Goal: Information Seeking & Learning: Check status

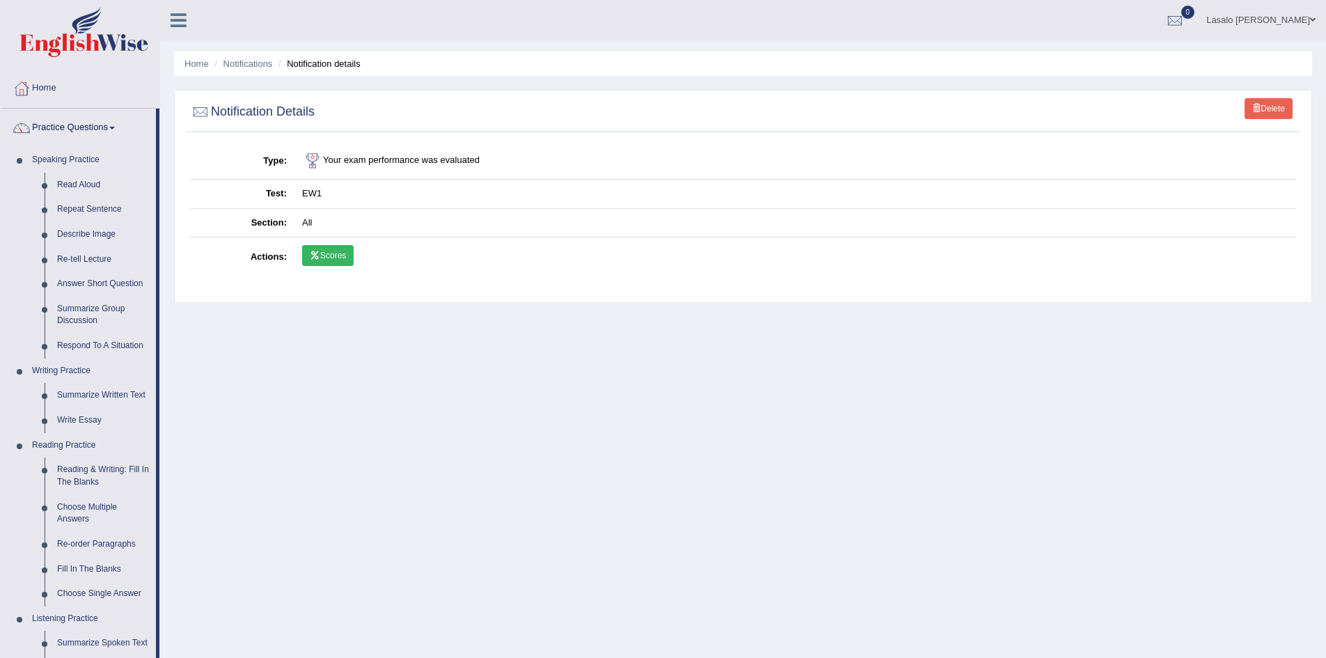
click at [115, 128] on span at bounding box center [112, 128] width 6 height 3
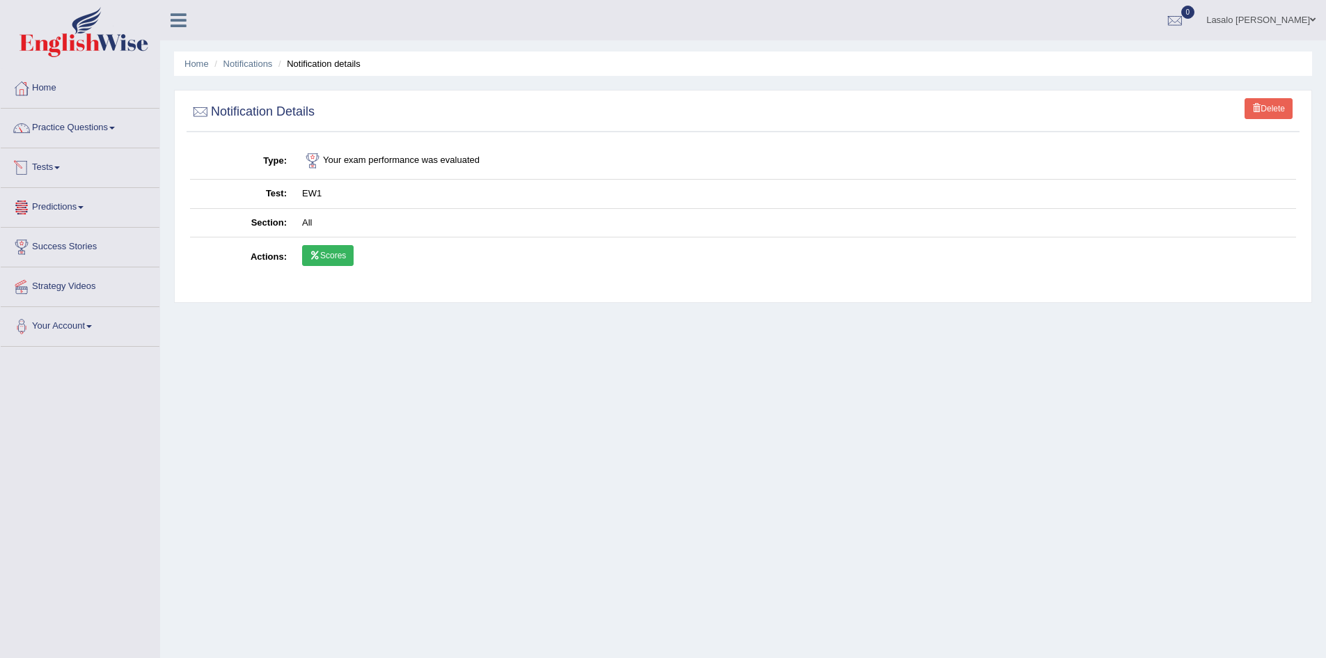
click at [73, 171] on link "Tests" at bounding box center [80, 165] width 159 height 35
click at [58, 249] on link "History" at bounding box center [91, 249] width 130 height 25
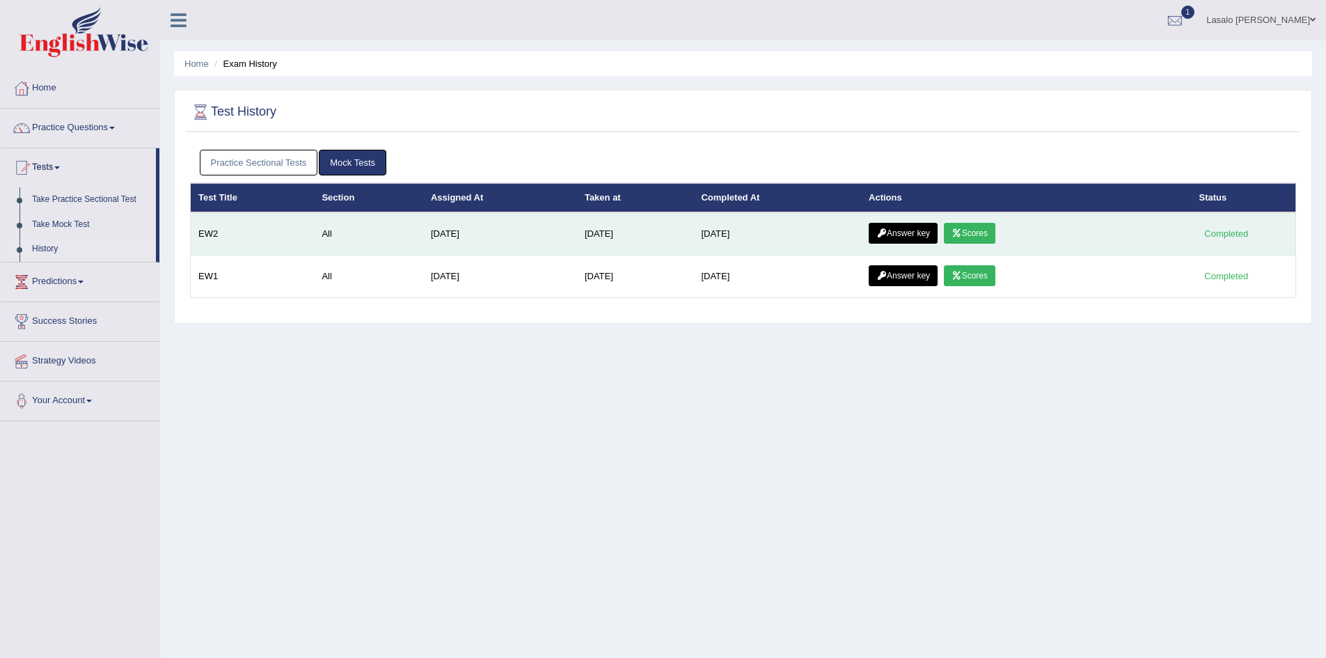
click at [976, 236] on link "Scores" at bounding box center [970, 233] width 52 height 21
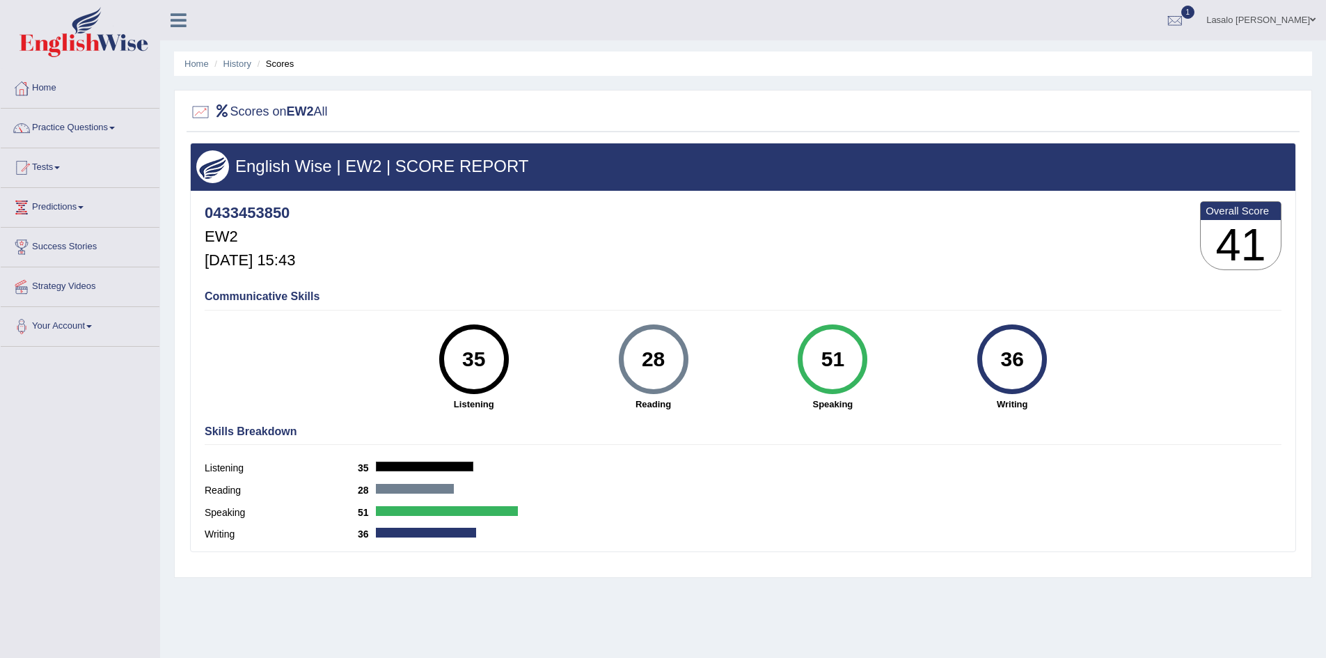
click at [830, 367] on div "51" at bounding box center [833, 359] width 51 height 58
click at [222, 510] on label "Speaking" at bounding box center [281, 512] width 153 height 15
click at [235, 67] on link "History" at bounding box center [238, 63] width 28 height 10
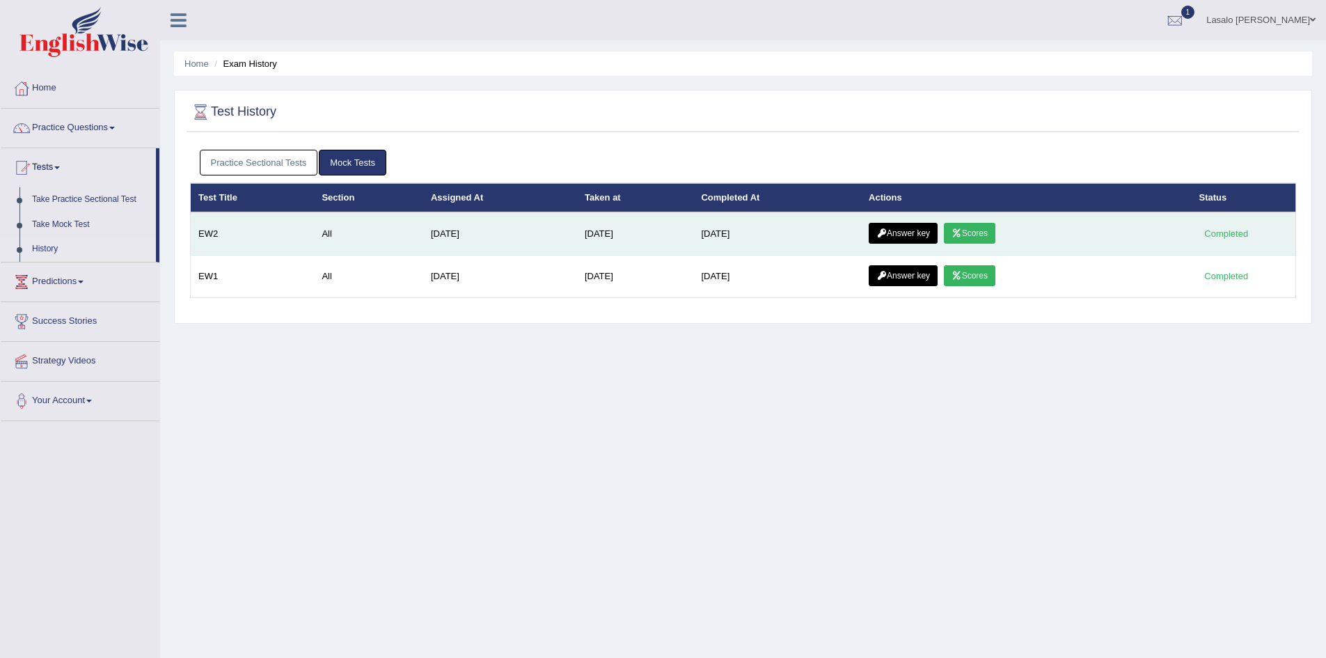
click at [925, 235] on link "Answer key" at bounding box center [903, 233] width 69 height 21
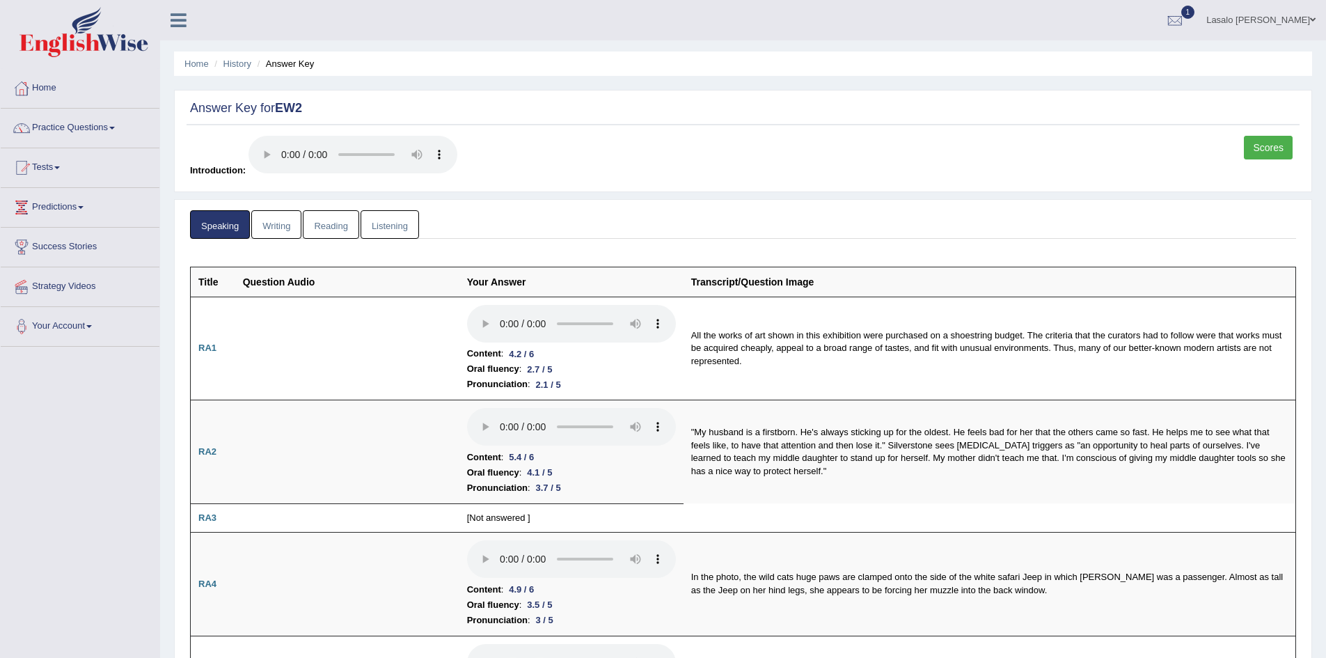
click at [277, 230] on link "Writing" at bounding box center [276, 224] width 50 height 29
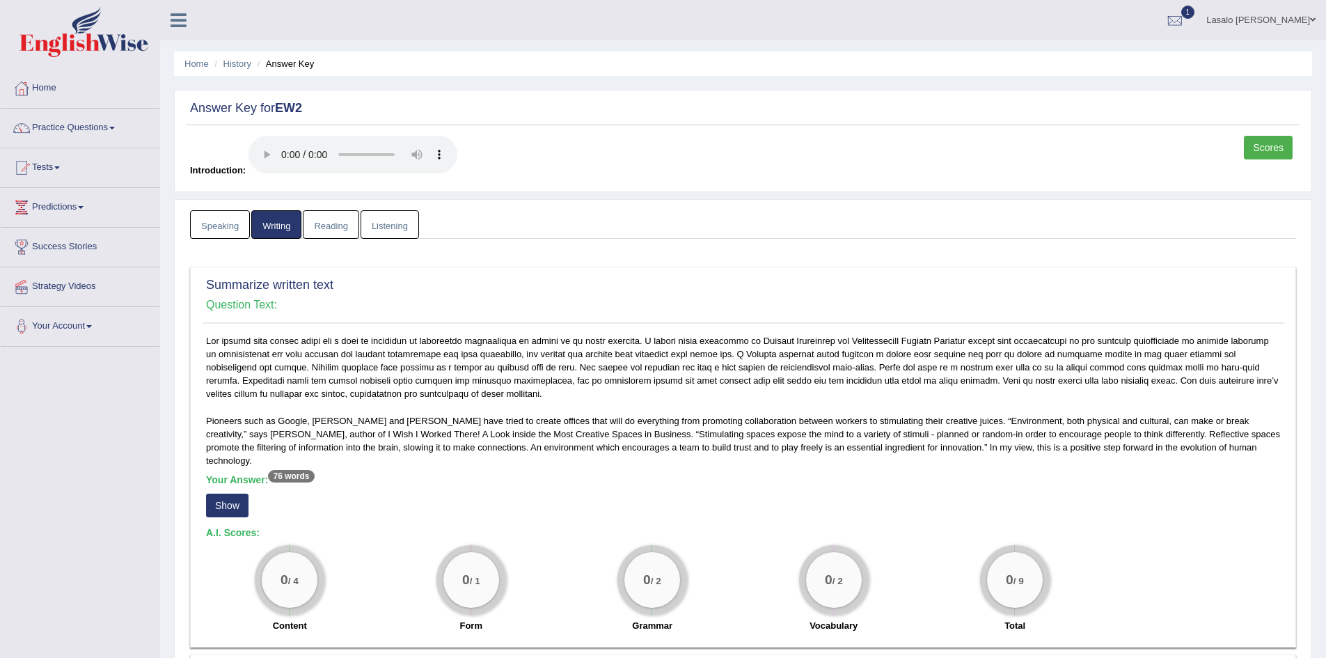
click at [338, 224] on link "Reading" at bounding box center [331, 224] width 56 height 29
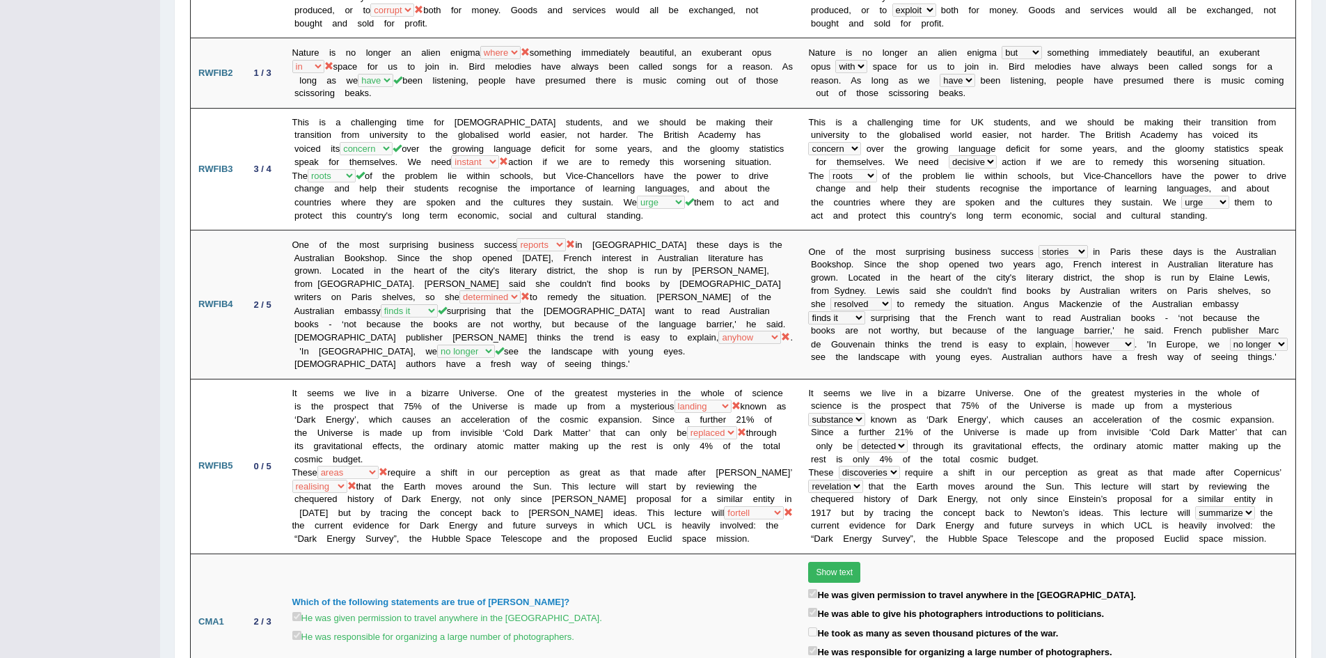
scroll to position [118, 0]
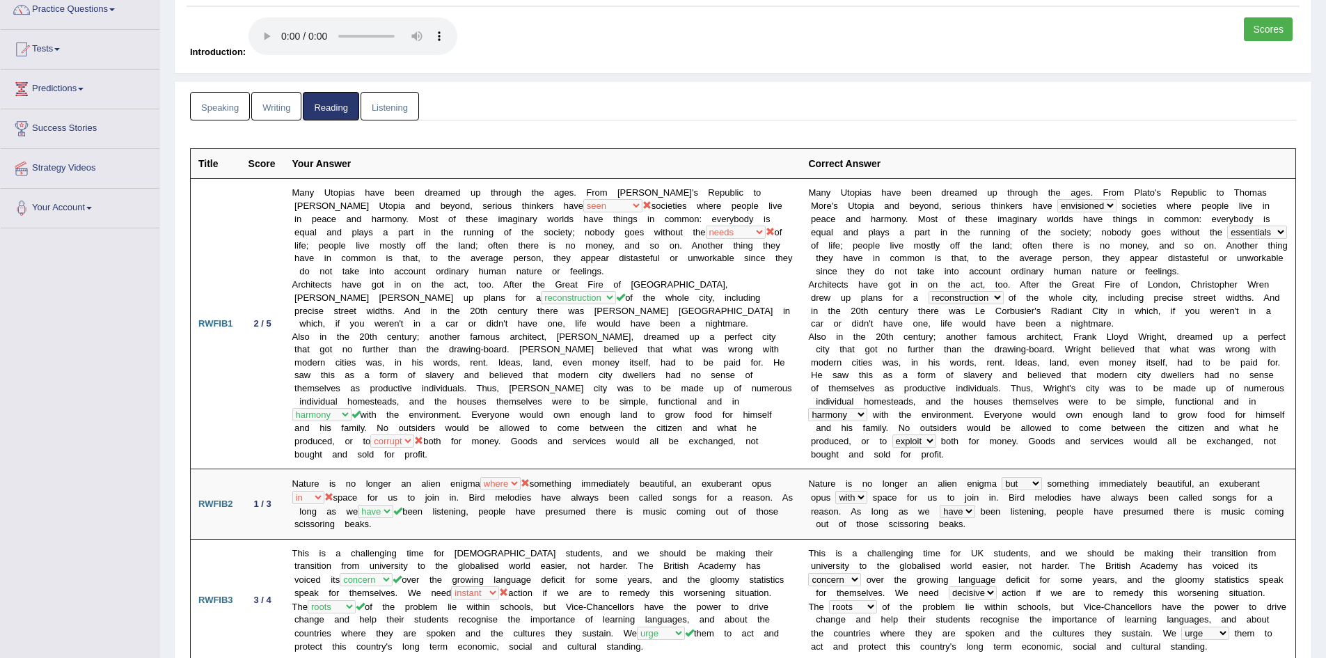
click at [390, 113] on link "Listening" at bounding box center [390, 106] width 58 height 29
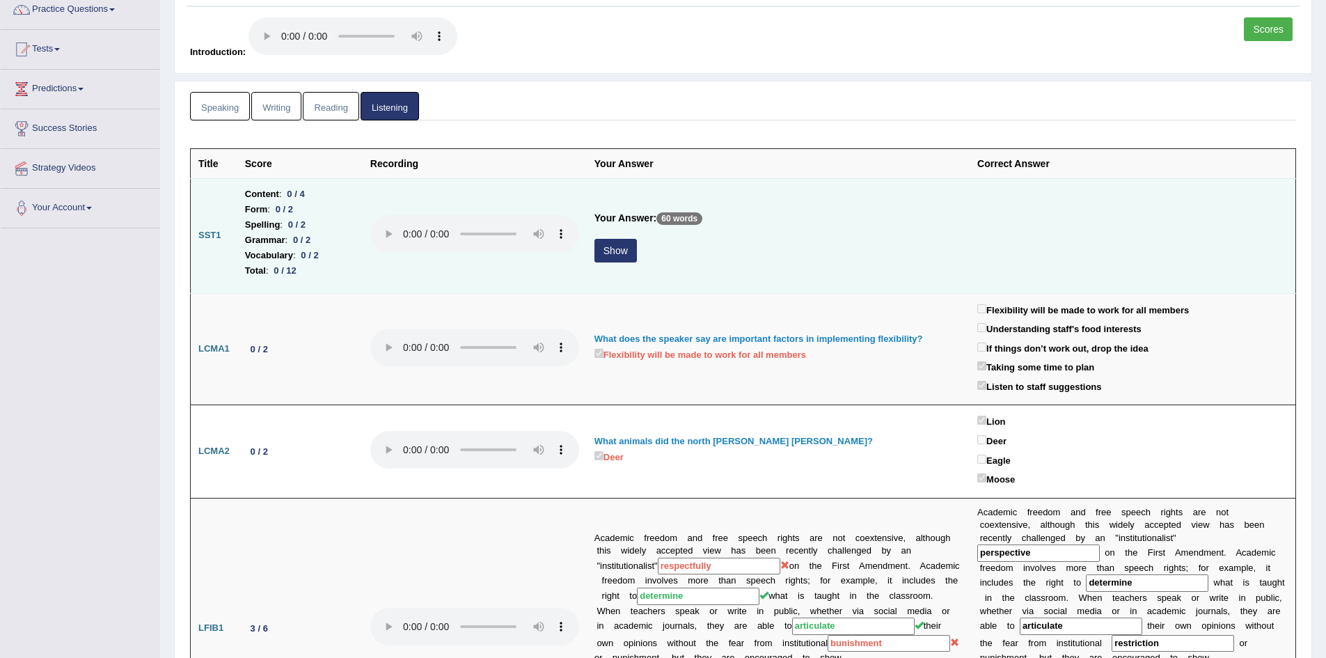
click at [616, 251] on button "Show" at bounding box center [616, 251] width 42 height 24
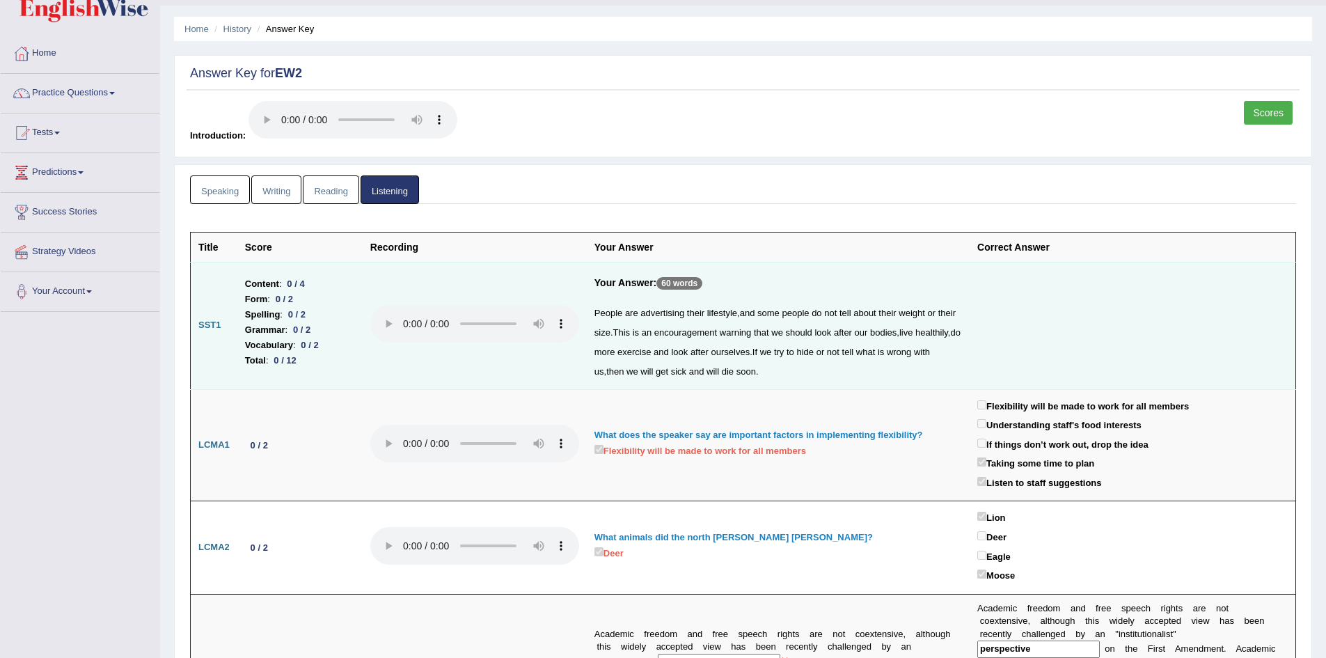
scroll to position [0, 0]
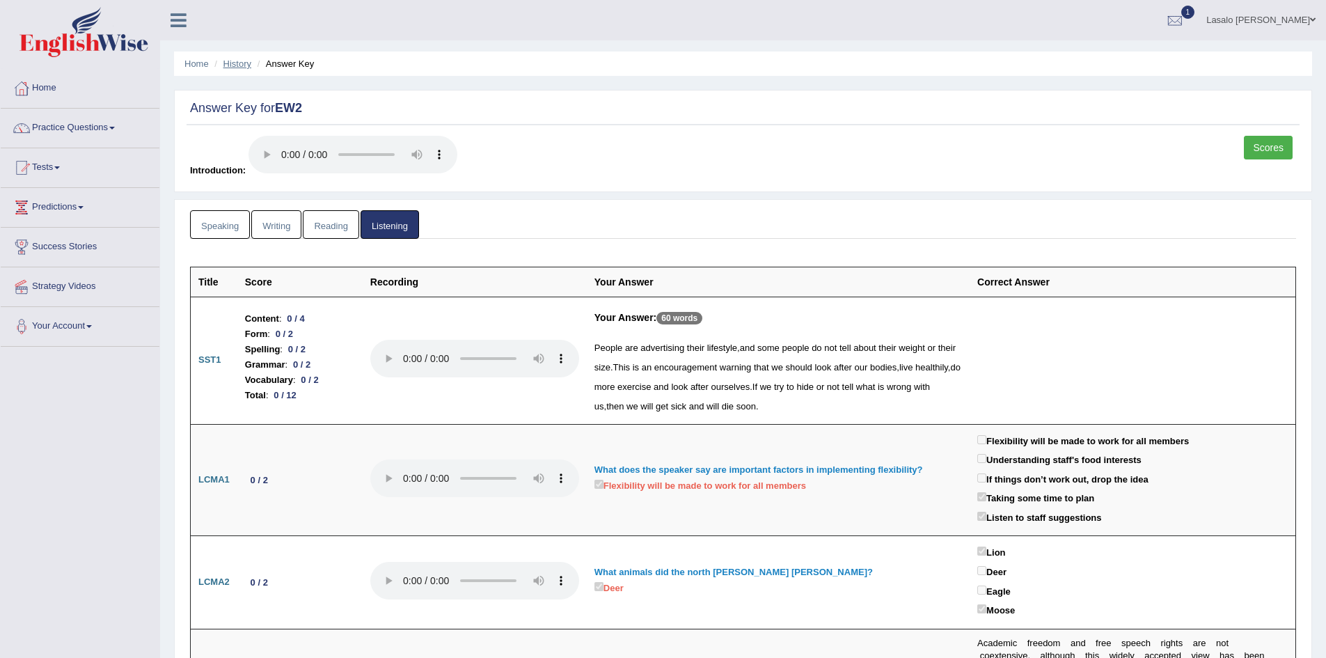
click at [237, 63] on link "History" at bounding box center [238, 63] width 28 height 10
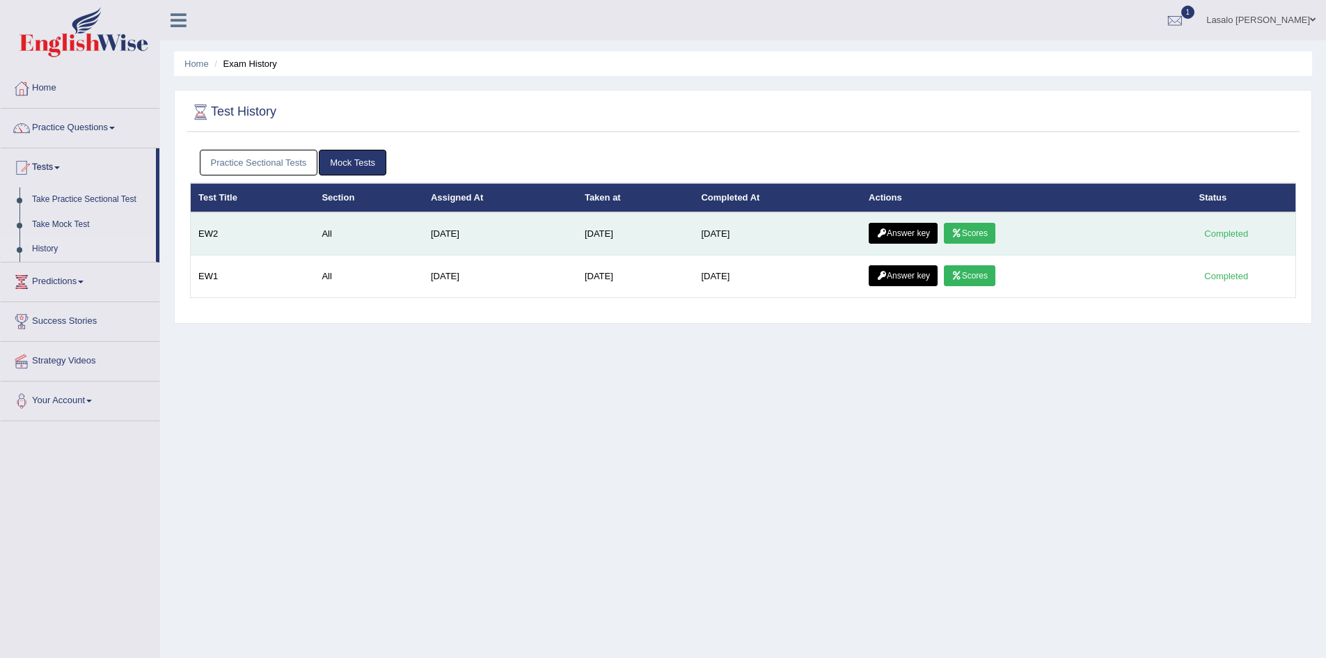
click at [903, 233] on link "Answer key" at bounding box center [903, 233] width 69 height 21
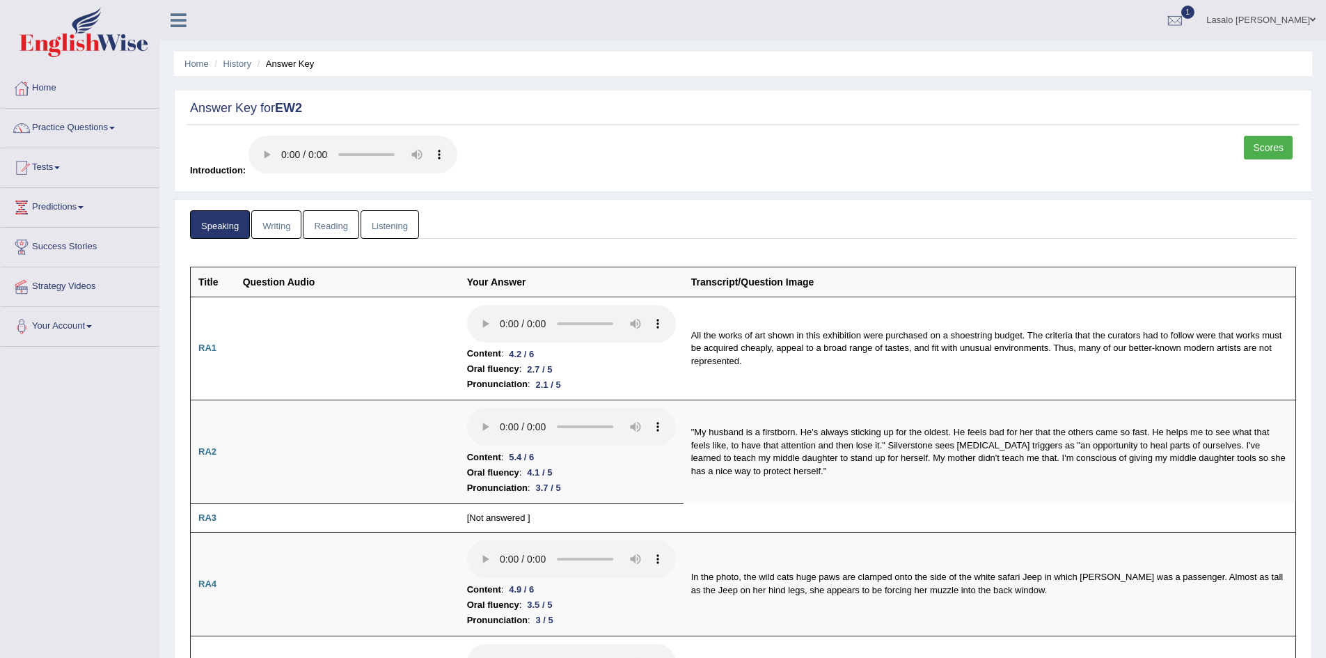
click at [283, 61] on li "Answer Key" at bounding box center [284, 63] width 61 height 13
click at [250, 61] on link "History" at bounding box center [238, 63] width 28 height 10
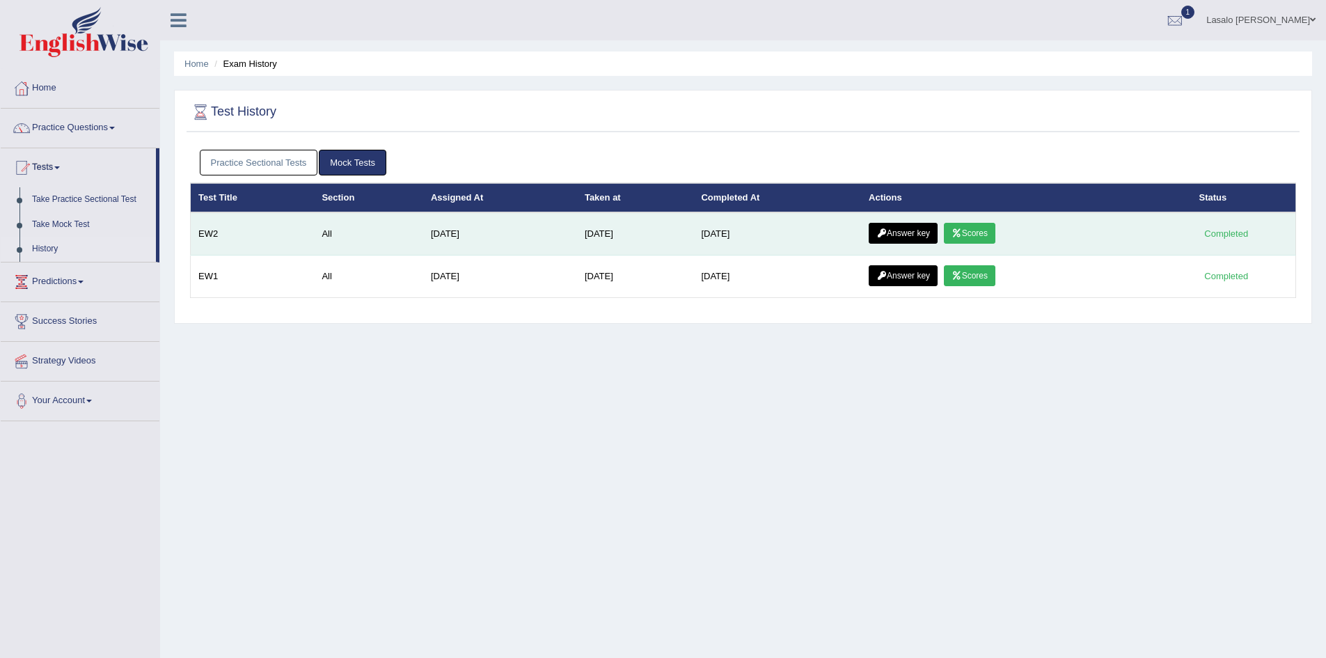
click at [983, 232] on link "Scores" at bounding box center [970, 233] width 52 height 21
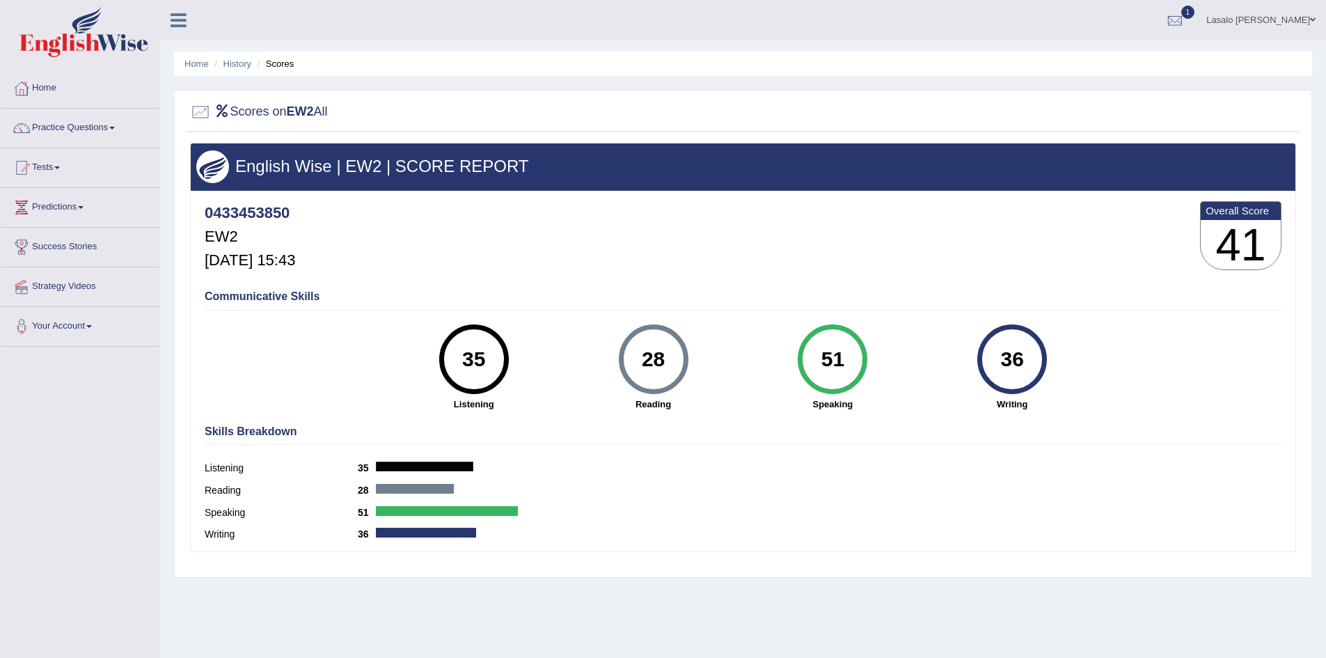
click at [1308, 17] on link "Lasalo [PERSON_NAME]" at bounding box center [1261, 18] width 130 height 36
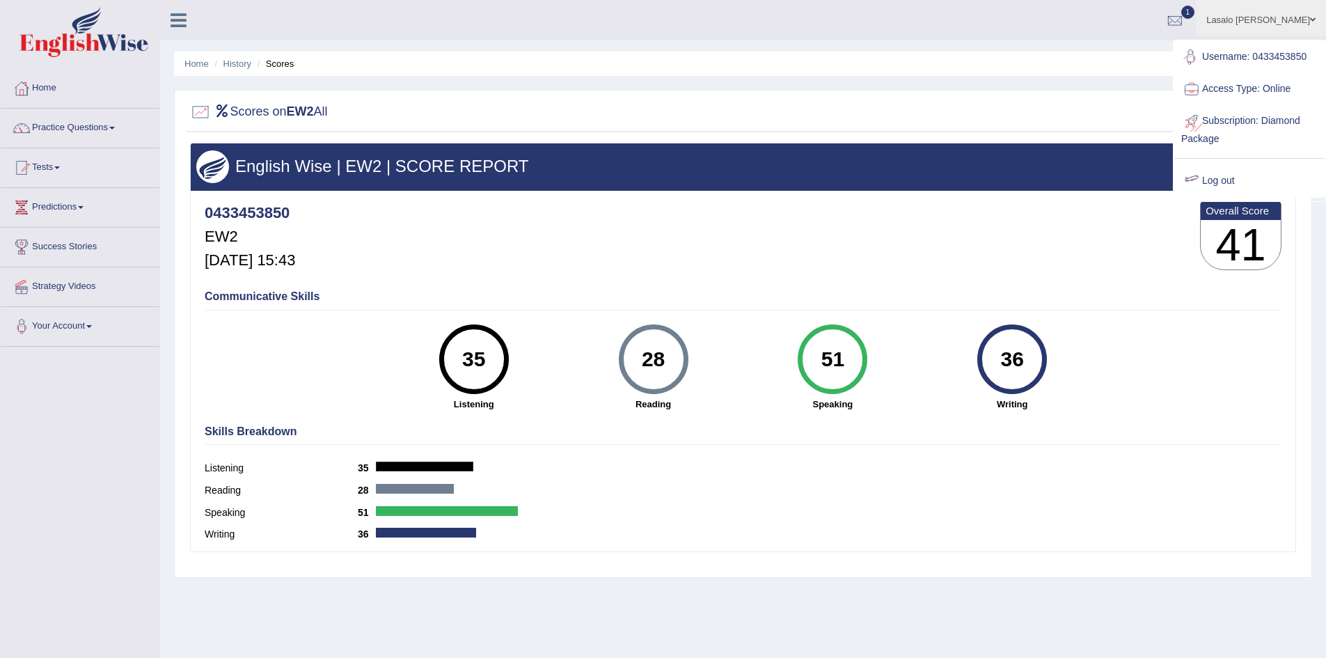
click at [1220, 178] on link "Log out" at bounding box center [1250, 181] width 150 height 32
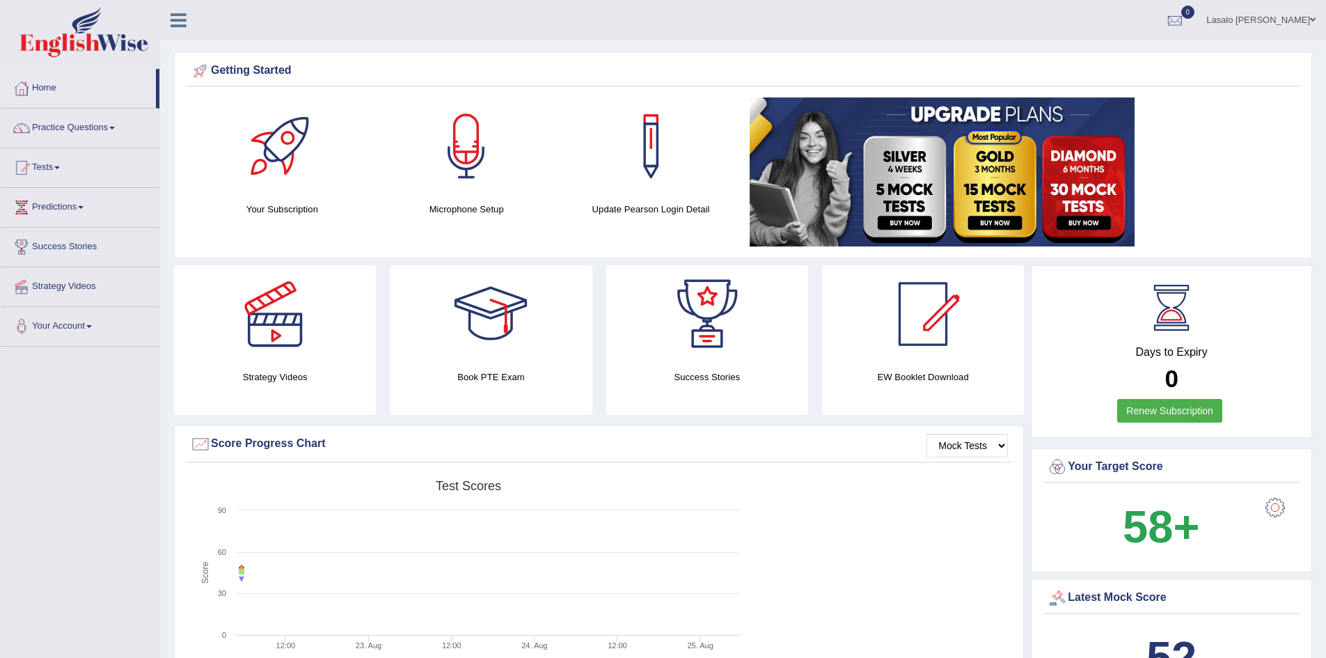
click at [1315, 17] on span at bounding box center [1313, 19] width 6 height 9
click at [1251, 180] on link "Log out" at bounding box center [1250, 181] width 150 height 32
